Goal: Task Accomplishment & Management: Use online tool/utility

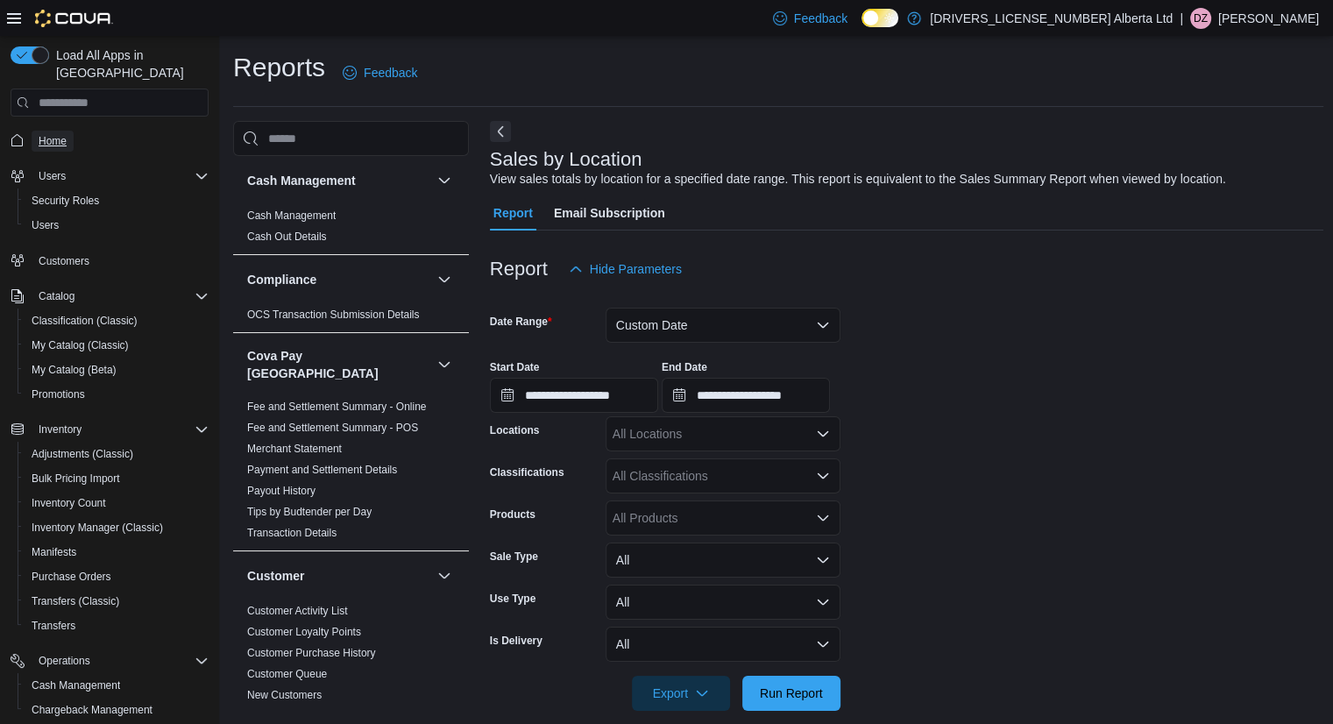
click at [65, 134] on span "Home" at bounding box center [53, 141] width 28 height 14
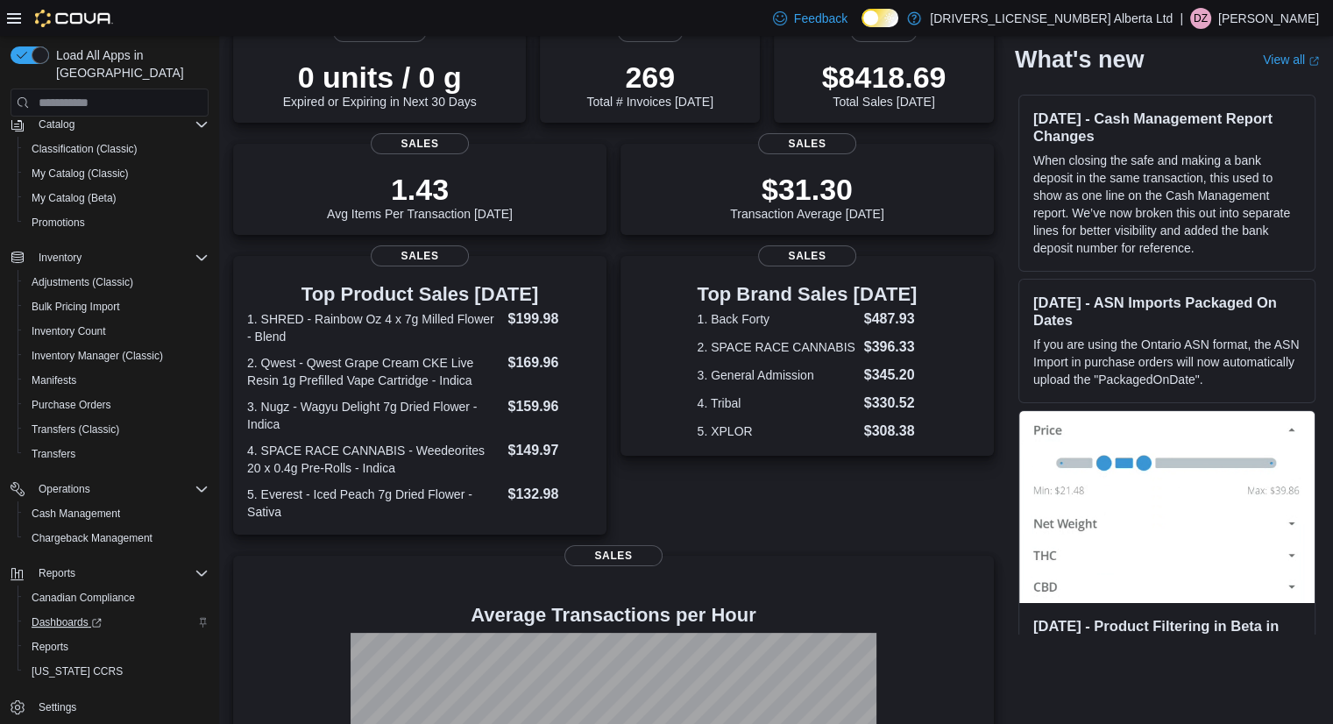
scroll to position [175, 0]
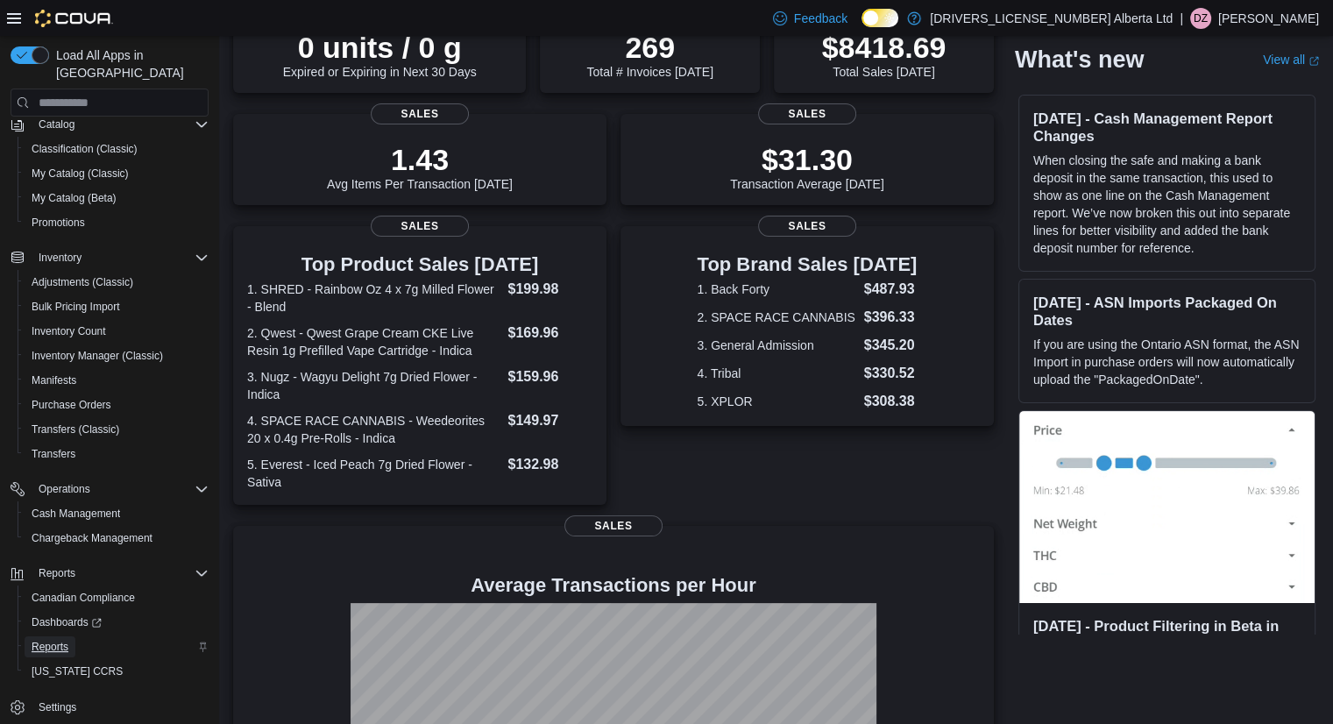
click at [50, 640] on span "Reports" at bounding box center [50, 647] width 37 height 14
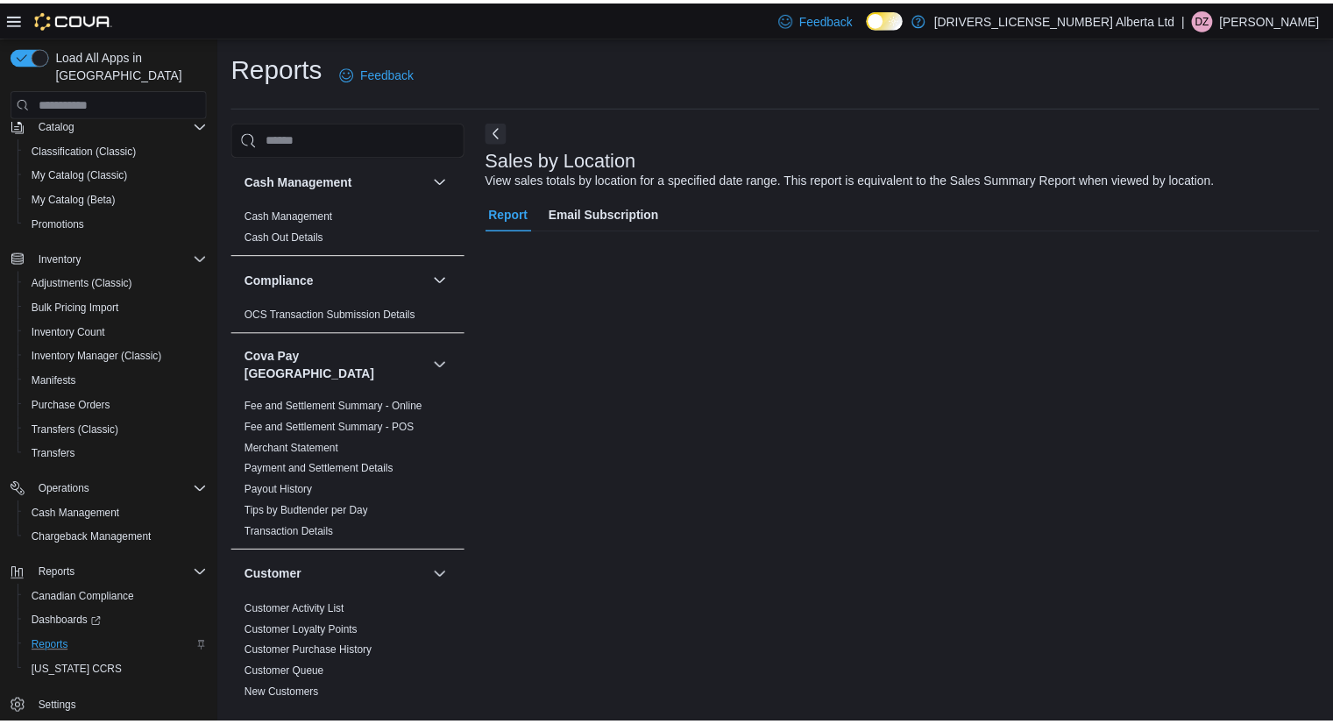
scroll to position [129, 0]
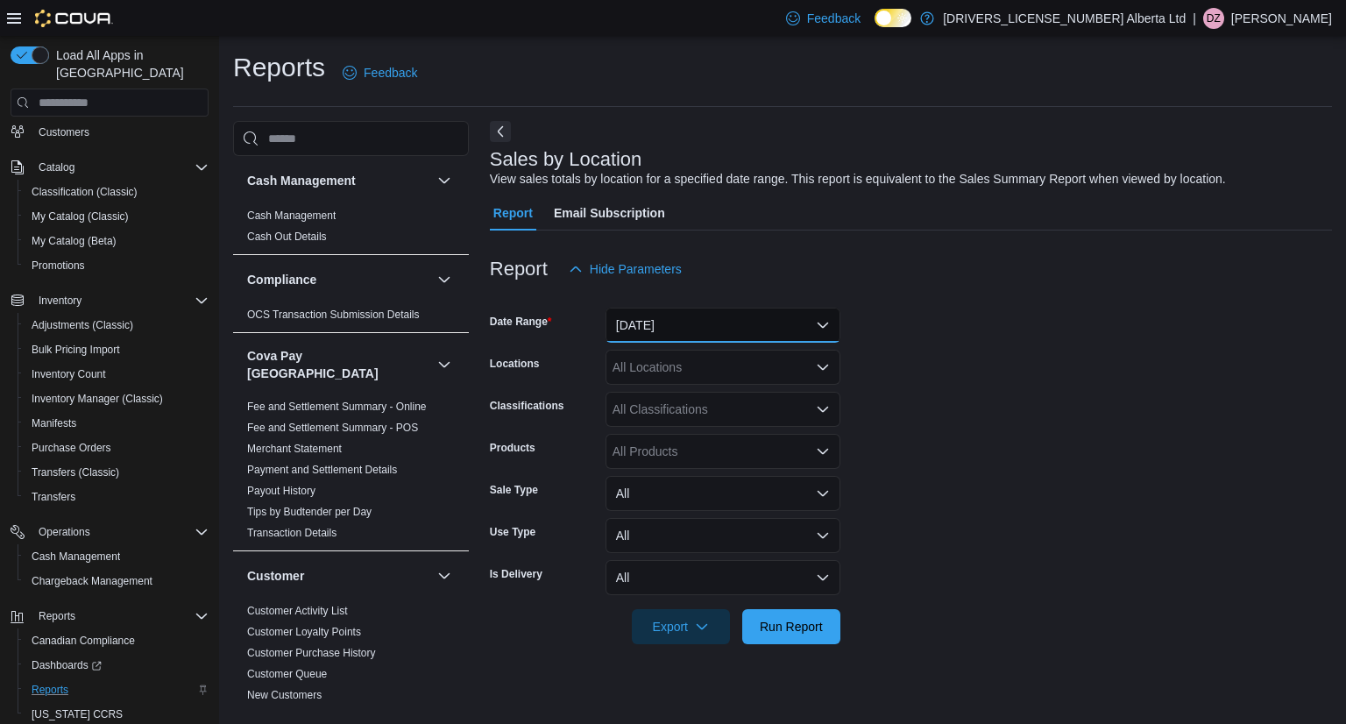
click at [790, 325] on button "[DATE]" at bounding box center [722, 325] width 235 height 35
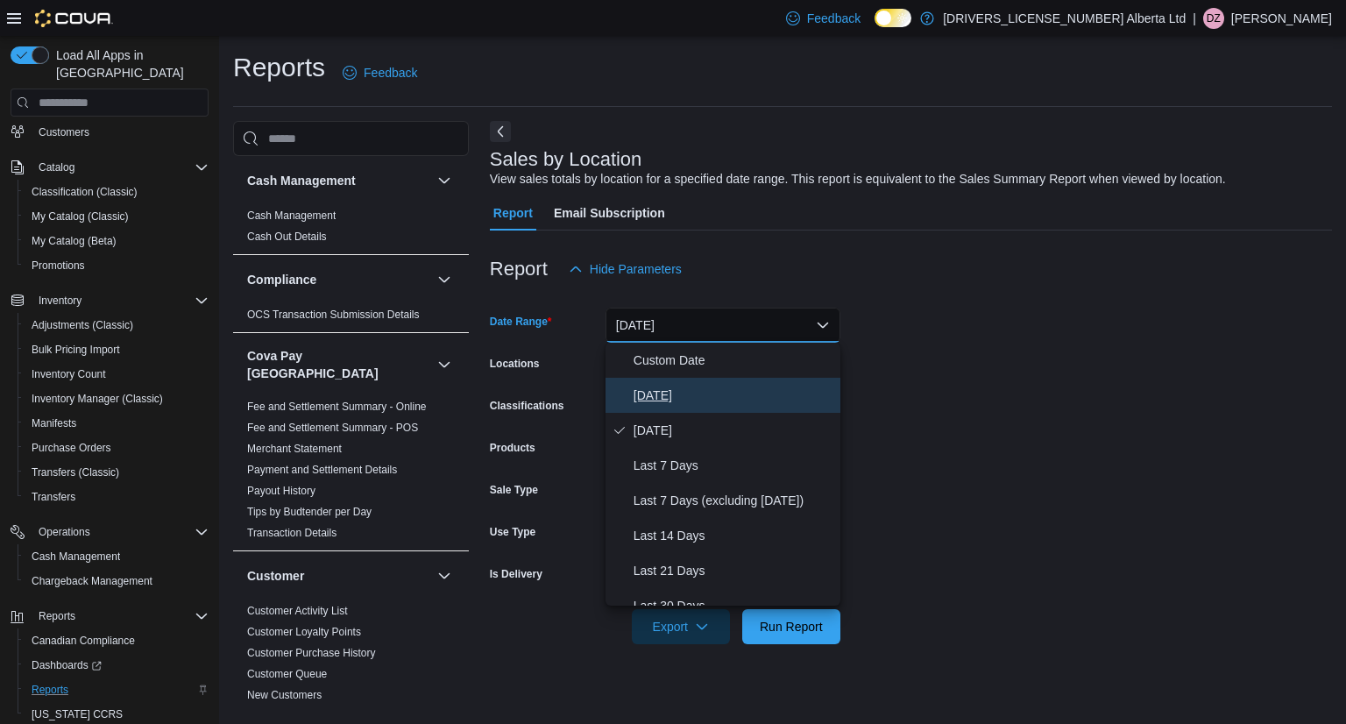
click at [754, 393] on span "[DATE]" at bounding box center [733, 395] width 200 height 21
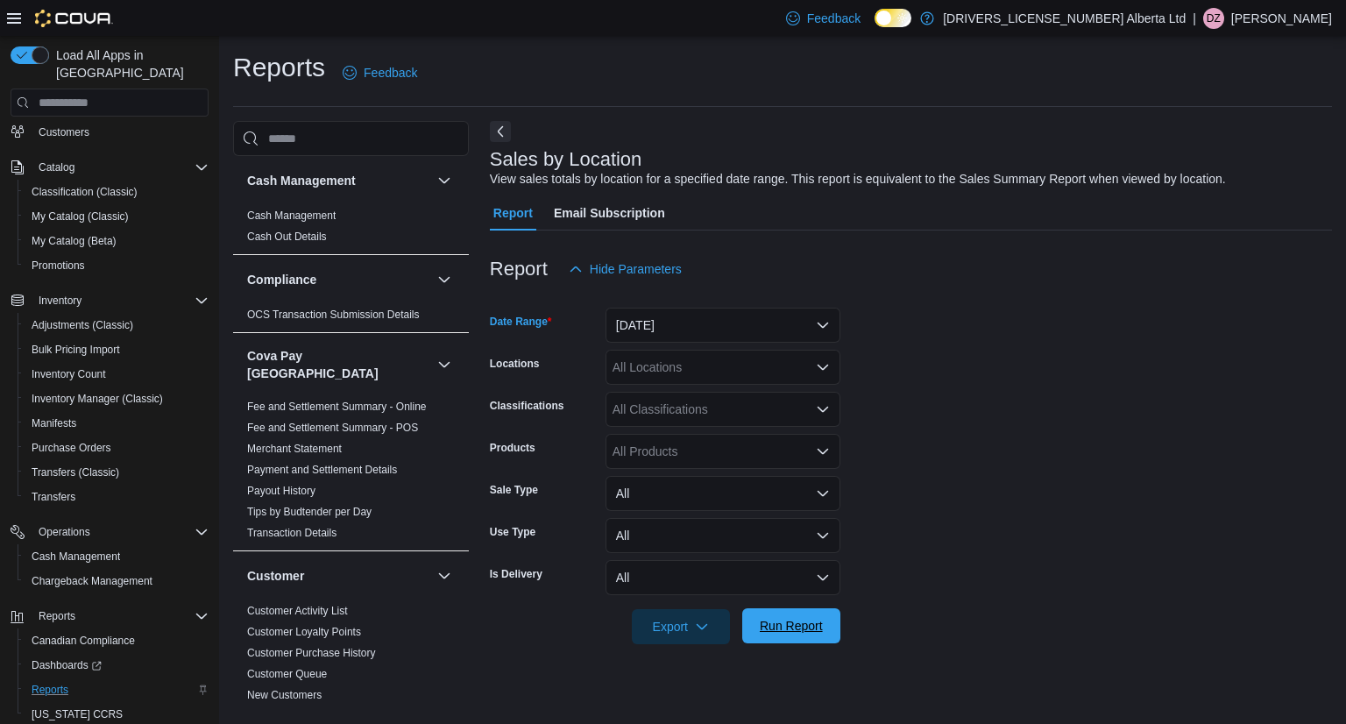
click at [778, 624] on span "Run Report" at bounding box center [791, 626] width 63 height 18
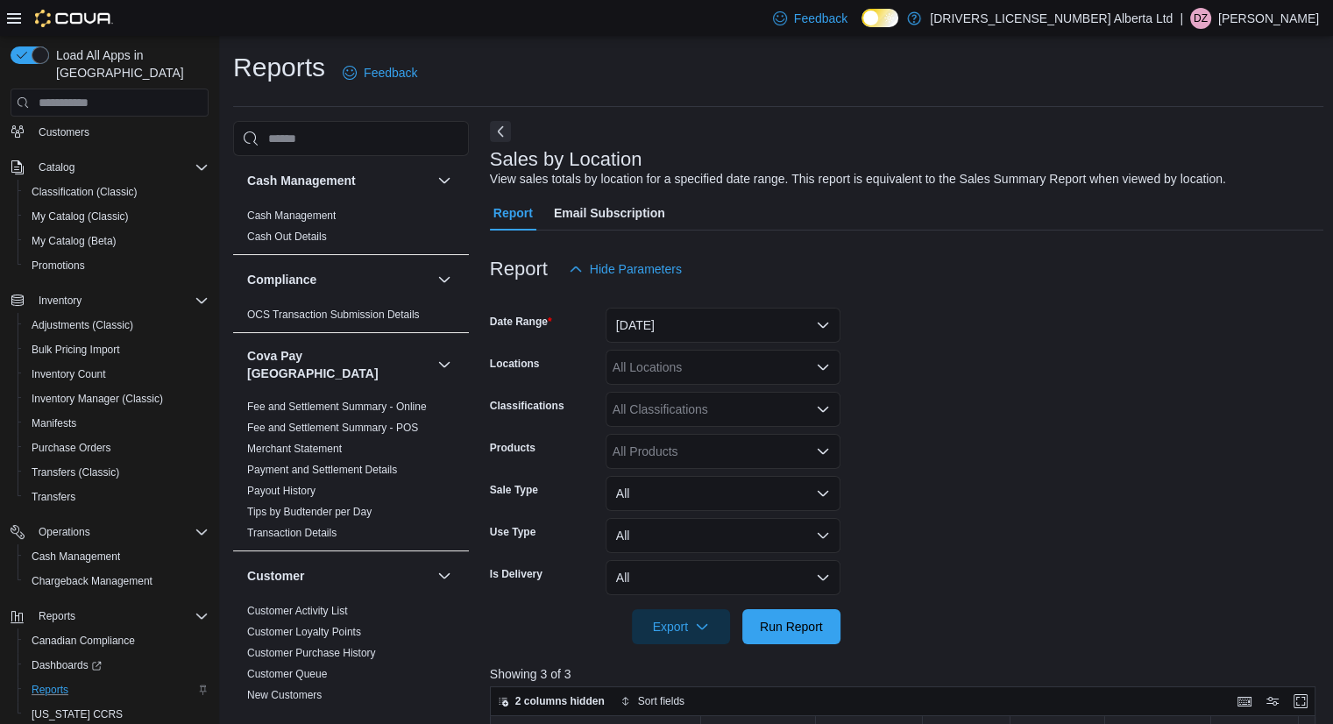
scroll to position [526, 0]
